Goal: Information Seeking & Learning: Learn about a topic

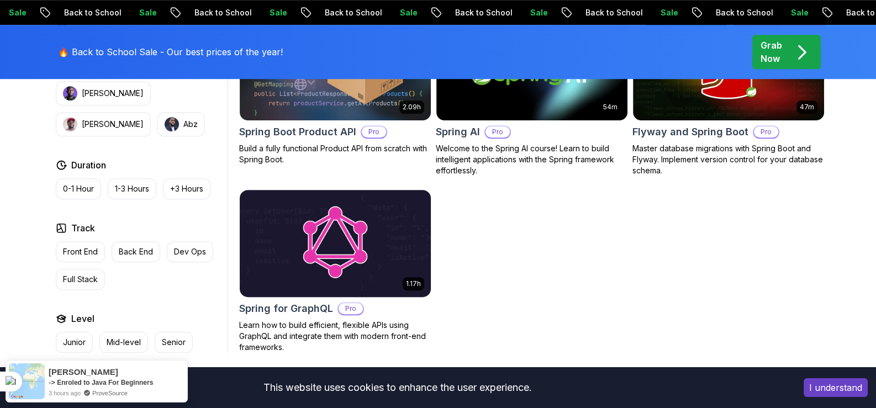
scroll to position [993, 0]
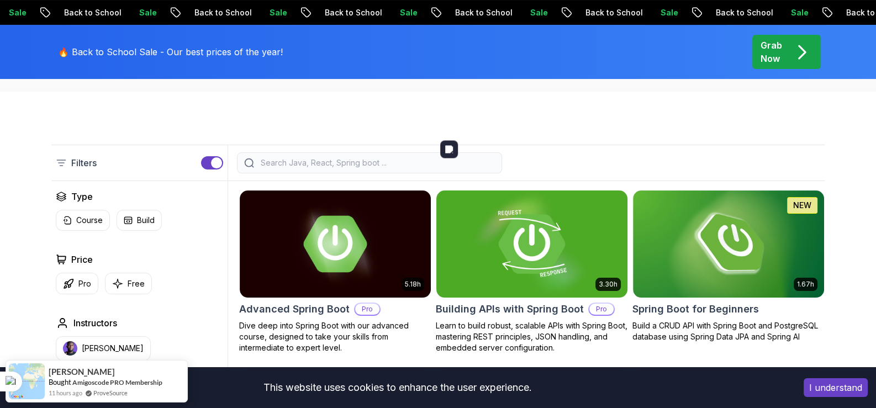
scroll to position [275, 0]
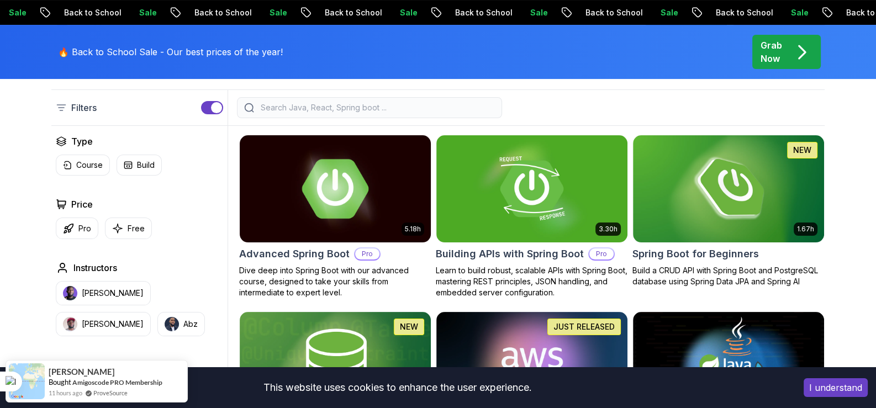
click at [316, 254] on h2 "Advanced Spring Boot" at bounding box center [294, 253] width 110 height 15
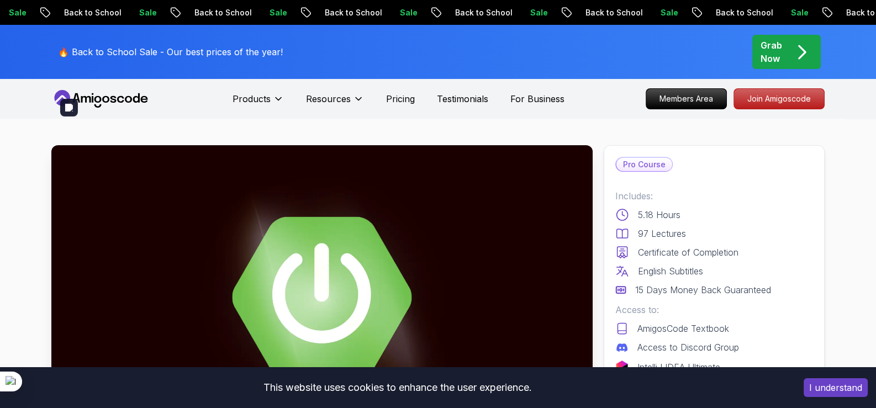
scroll to position [110, 0]
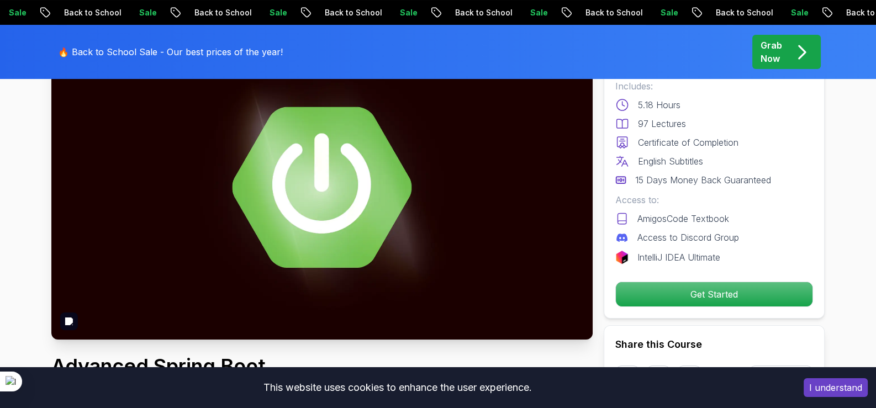
click at [505, 295] on img at bounding box center [321, 187] width 541 height 304
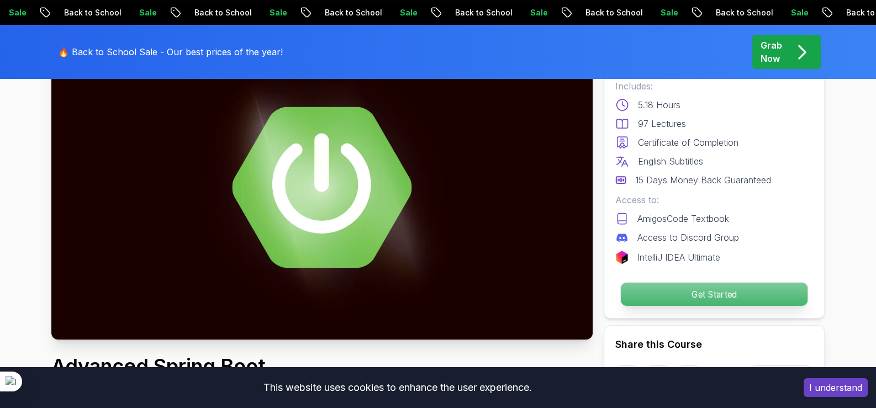
click at [670, 298] on p "Get Started" at bounding box center [713, 294] width 187 height 23
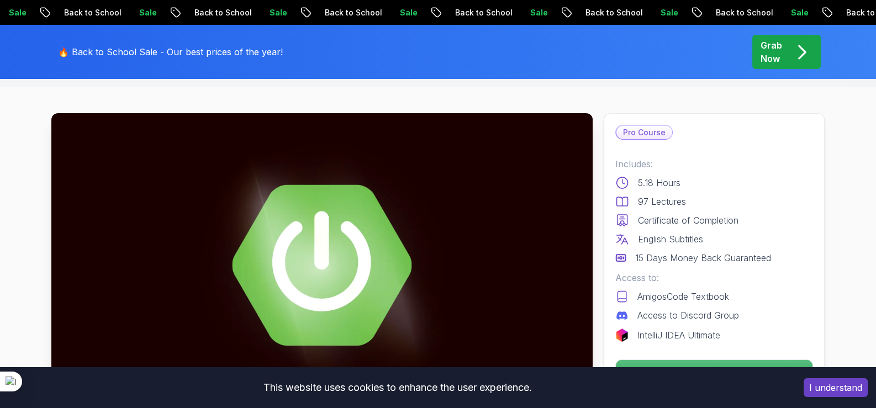
scroll to position [0, 0]
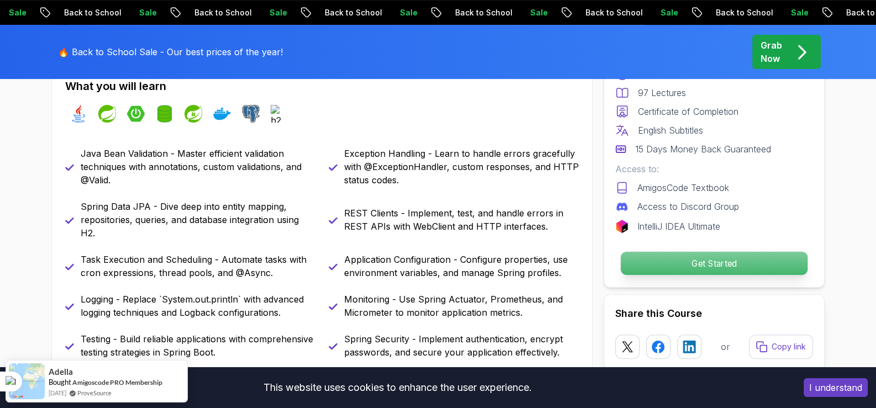
click at [681, 254] on p "Get Started" at bounding box center [713, 263] width 187 height 23
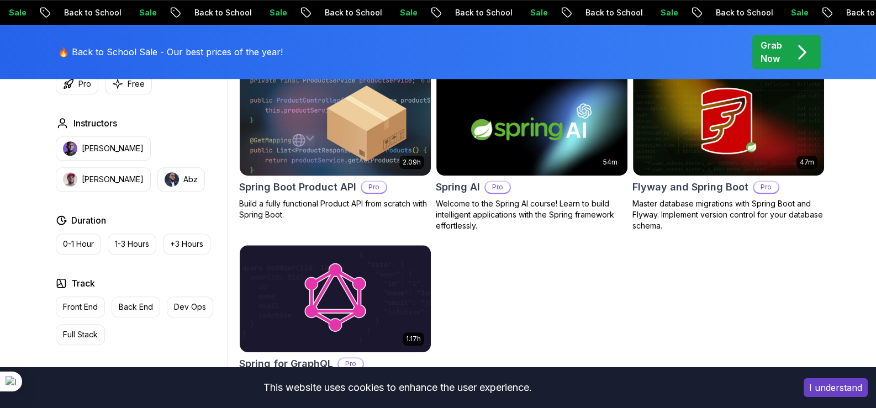
scroll to position [662, 0]
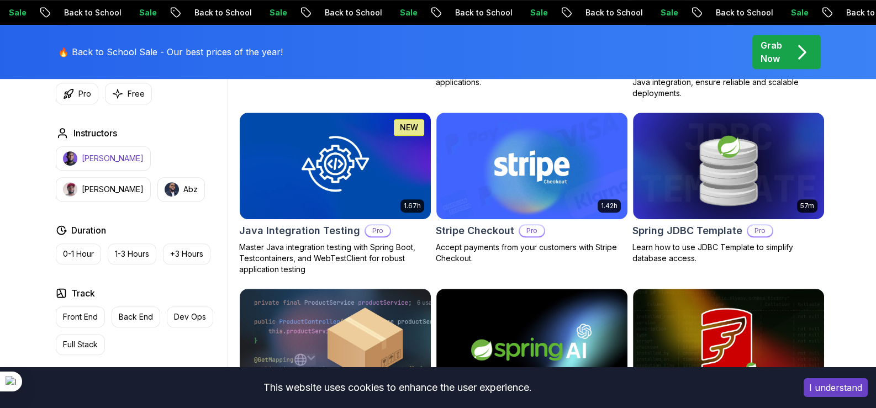
click at [98, 161] on p "[PERSON_NAME]" at bounding box center [113, 158] width 62 height 11
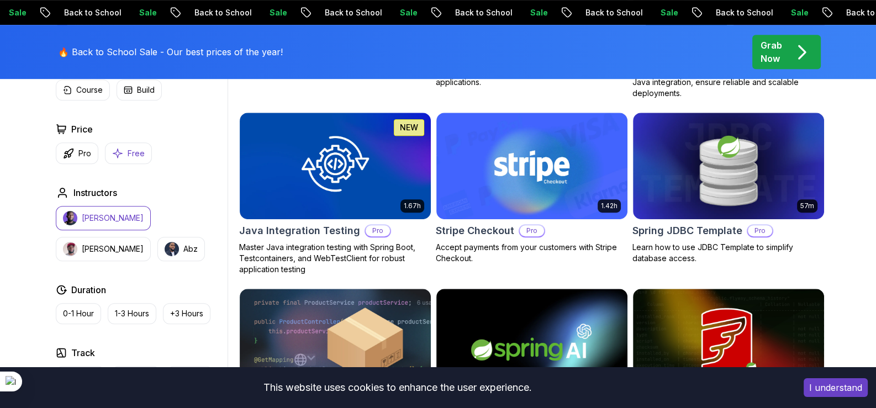
click at [128, 148] on p "Free" at bounding box center [136, 153] width 17 height 11
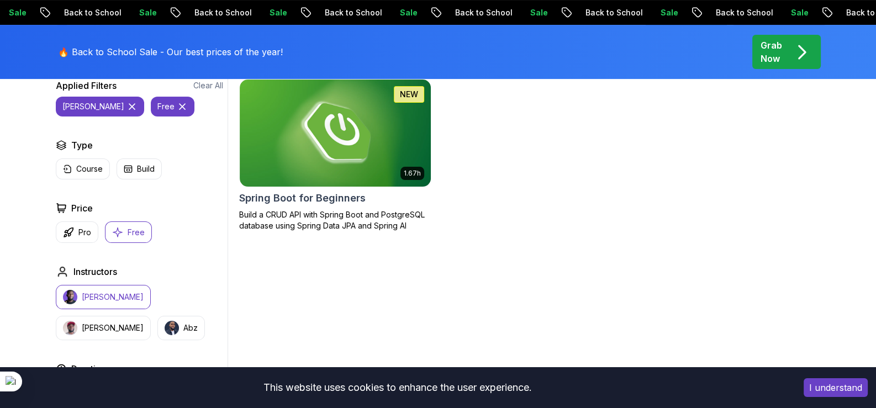
scroll to position [275, 0]
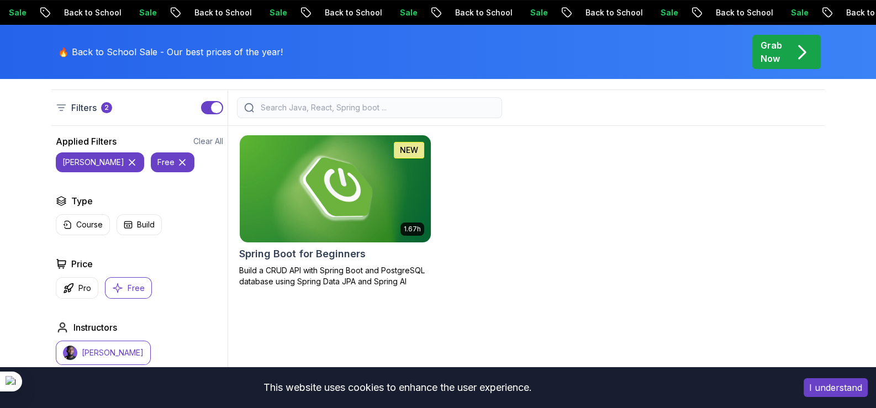
click at [298, 256] on h2 "Spring Boot for Beginners" at bounding box center [302, 253] width 126 height 15
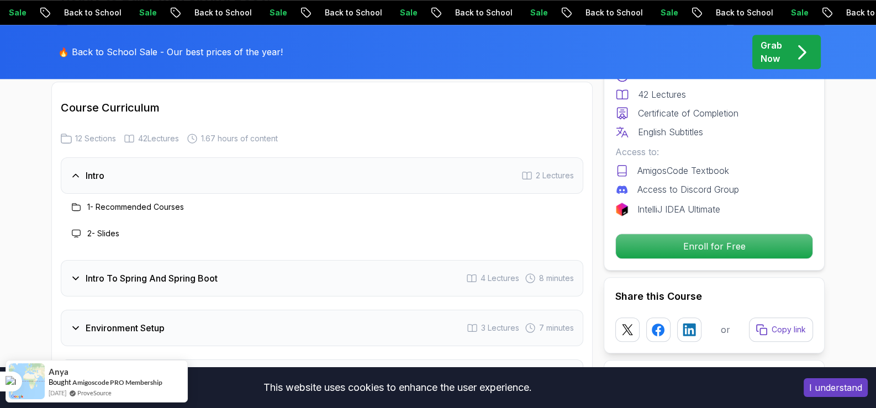
scroll to position [1435, 0]
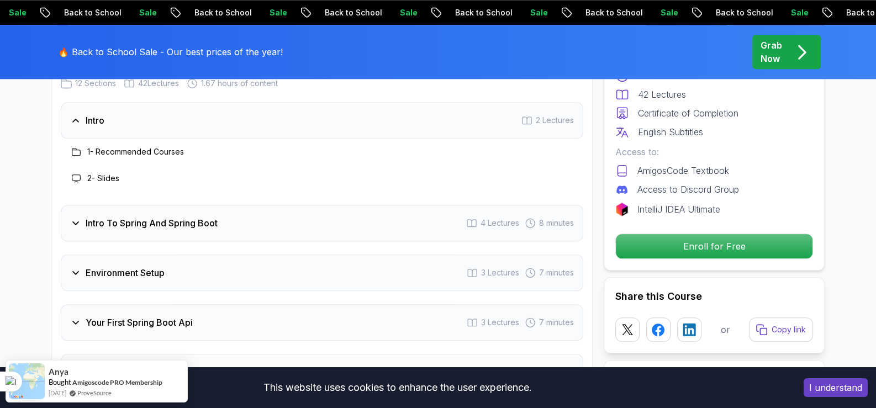
click at [136, 216] on h3 "Intro To Spring And Spring Boot" at bounding box center [152, 222] width 132 height 13
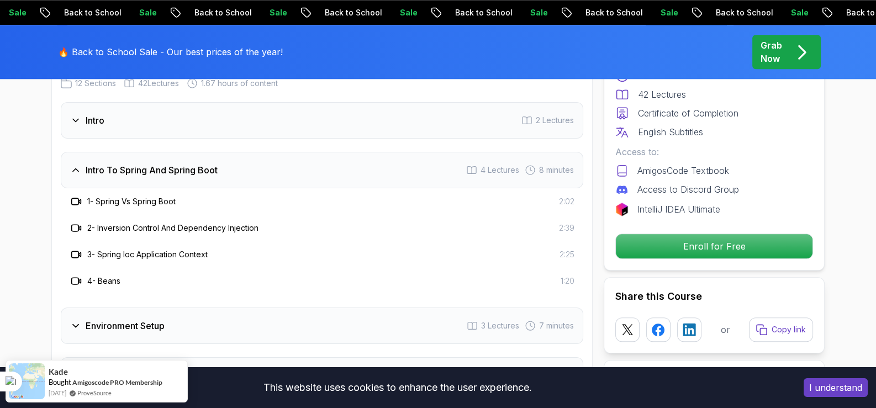
click at [150, 163] on h3 "Intro To Spring And Spring Boot" at bounding box center [152, 169] width 132 height 13
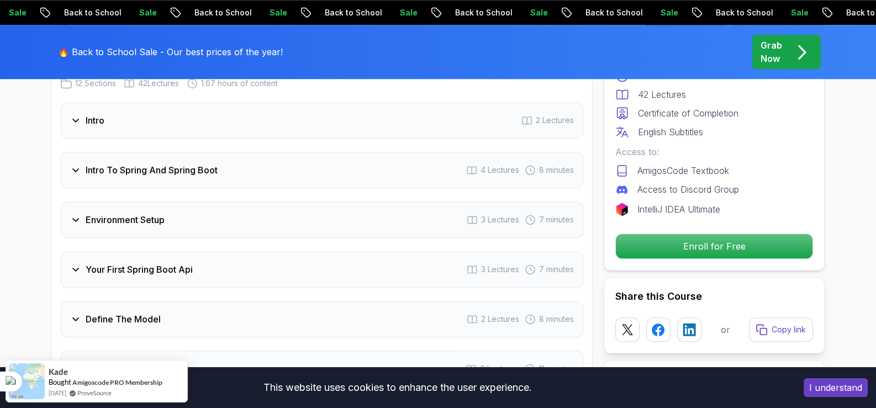
click at [158, 115] on div "Intro 2 Lectures" at bounding box center [322, 120] width 522 height 36
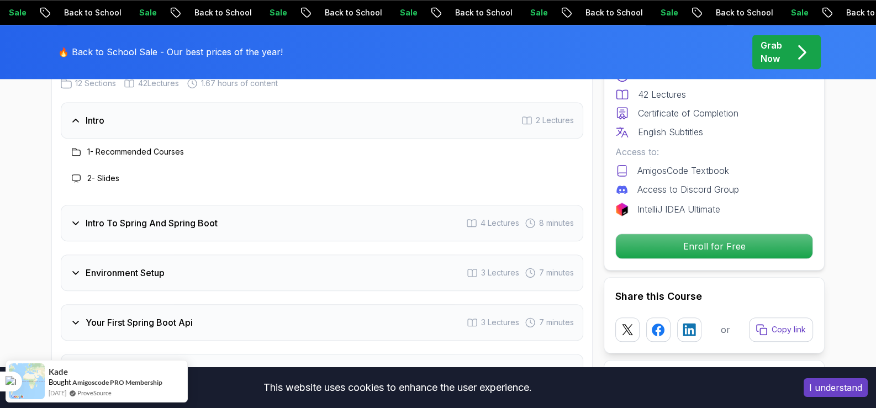
click at [109, 173] on h3 "2 - Slides" at bounding box center [103, 178] width 32 height 11
